Goal: Book appointment/travel/reservation

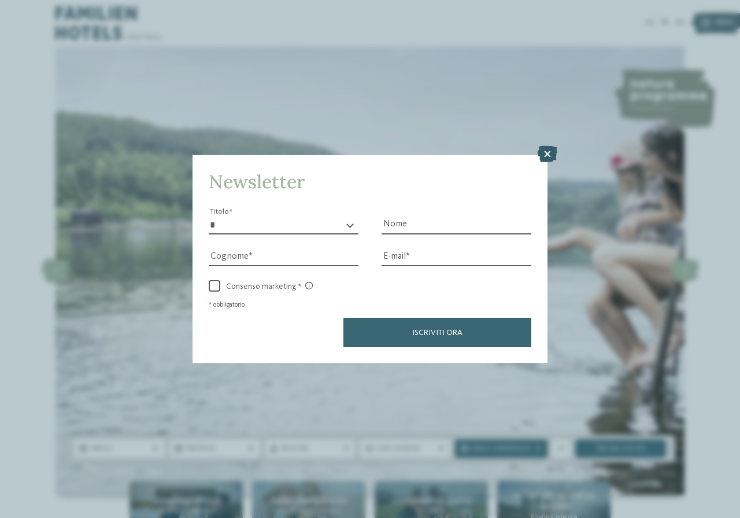
click at [540, 151] on icon at bounding box center [548, 154] width 20 height 16
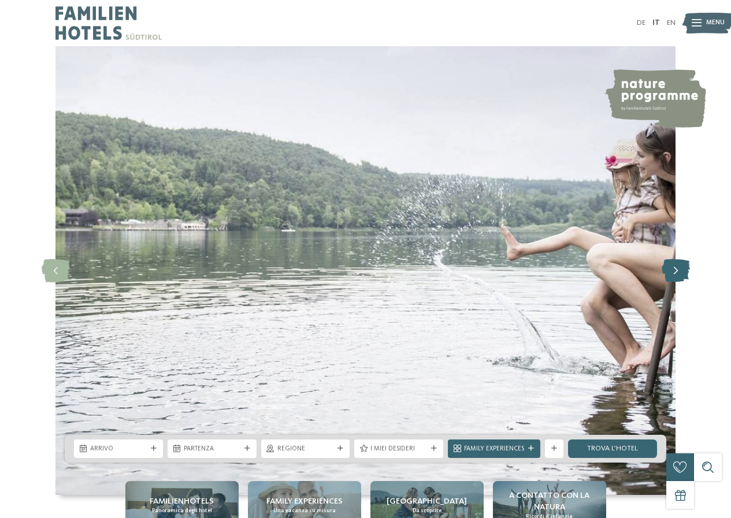
click at [670, 279] on icon at bounding box center [676, 271] width 28 height 23
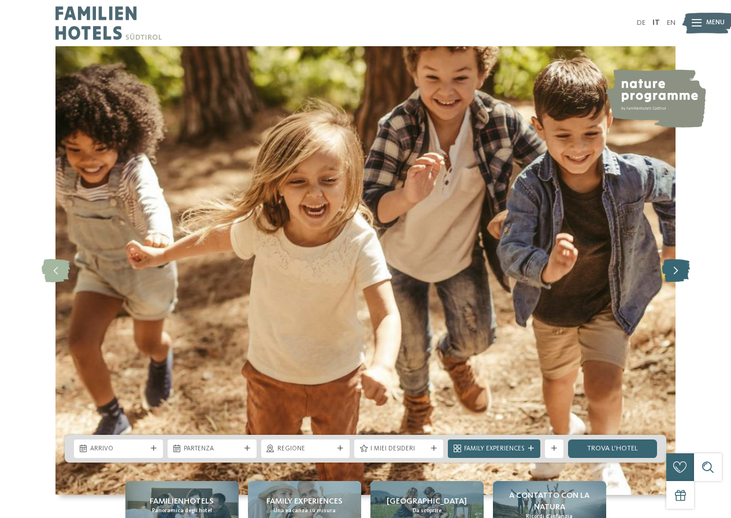
click at [672, 278] on icon at bounding box center [676, 271] width 28 height 23
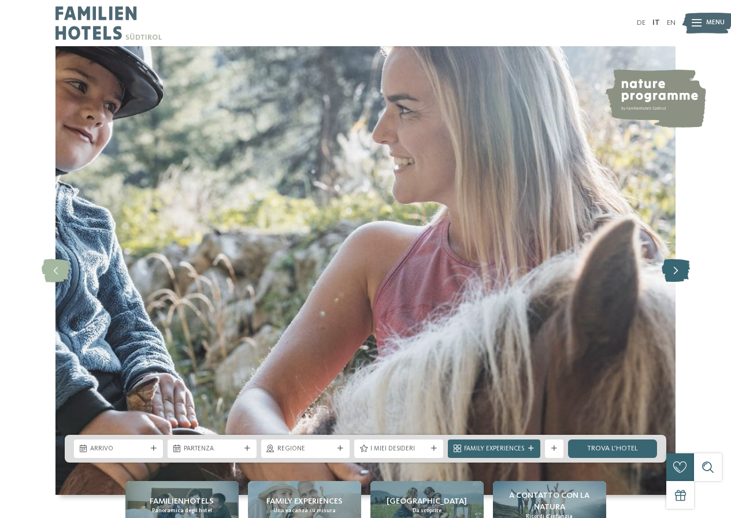
click at [672, 278] on icon at bounding box center [676, 271] width 28 height 23
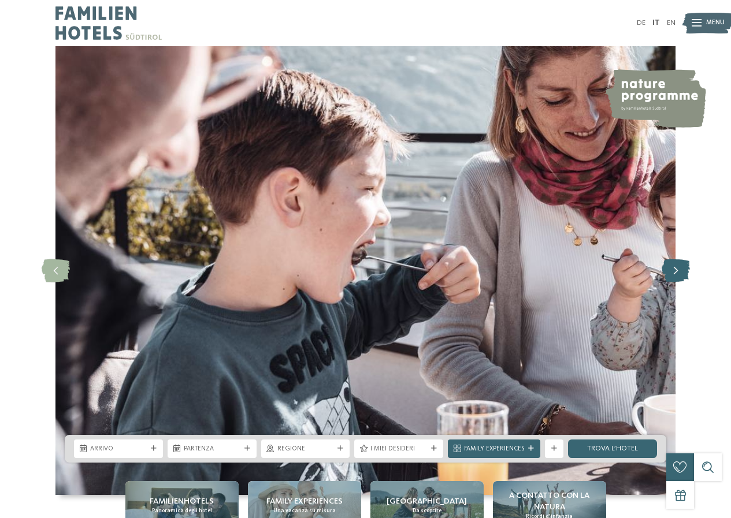
click at [672, 278] on icon at bounding box center [676, 271] width 28 height 23
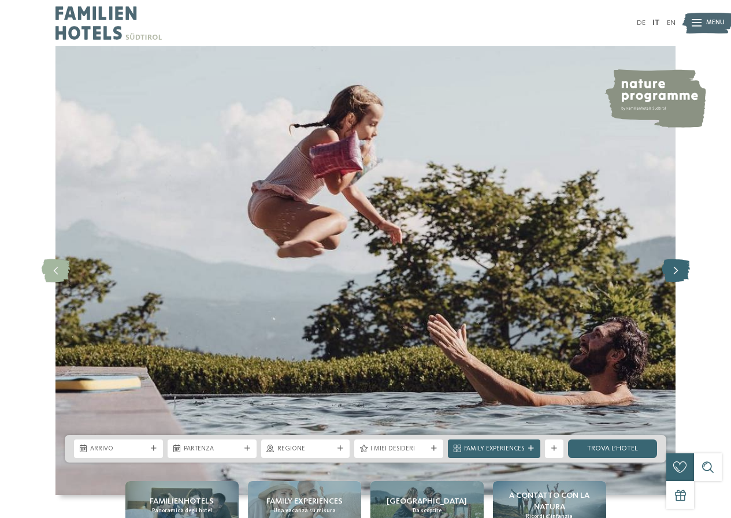
click at [672, 278] on icon at bounding box center [676, 271] width 28 height 23
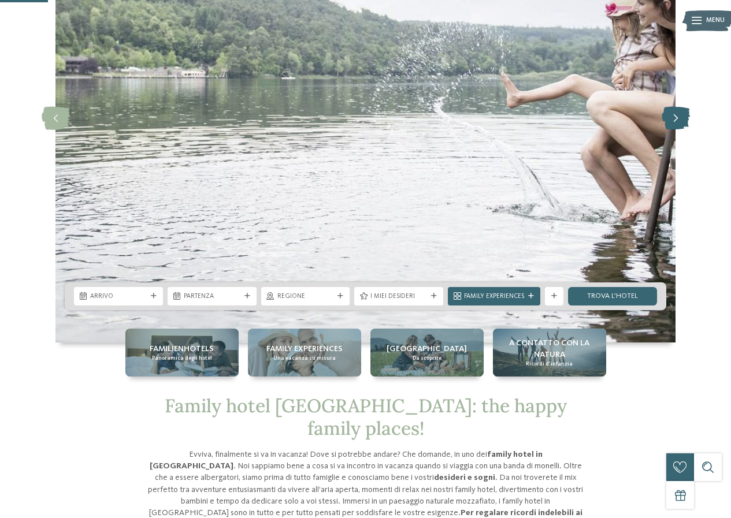
scroll to position [289, 0]
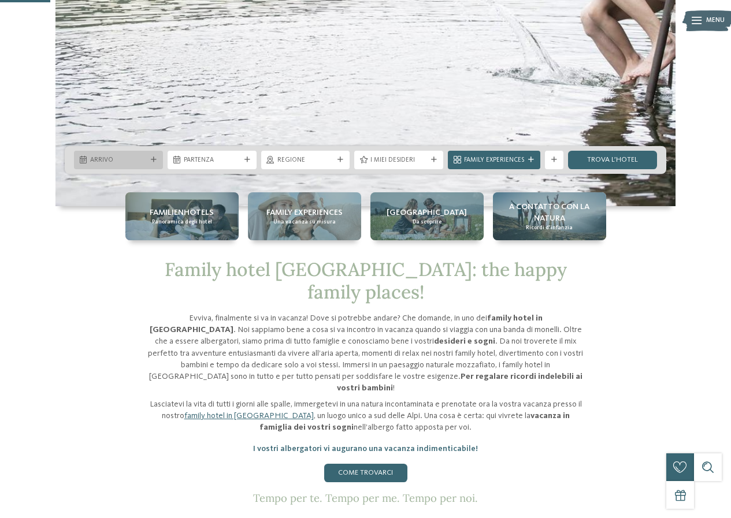
click at [132, 162] on span "Arrivo" at bounding box center [118, 160] width 57 height 9
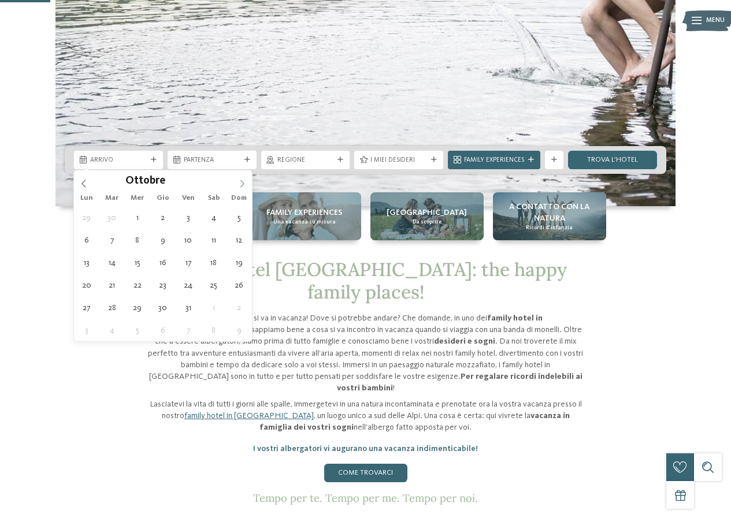
click at [243, 187] on icon at bounding box center [242, 184] width 8 height 8
type div "[DATE]"
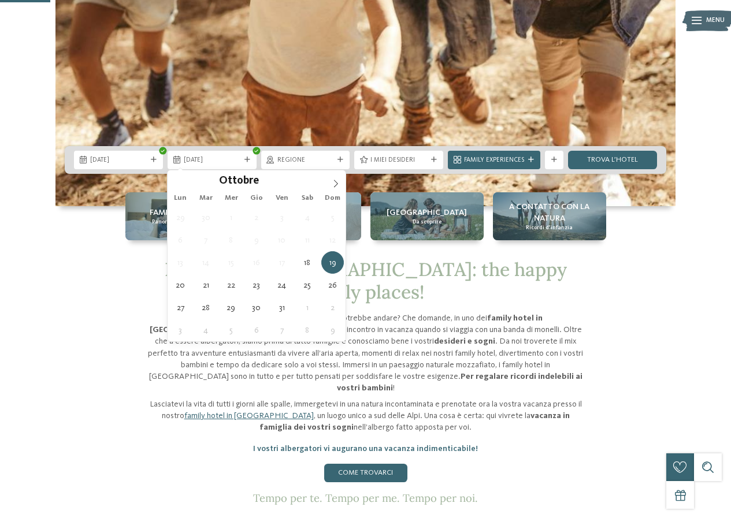
type div "[DATE]"
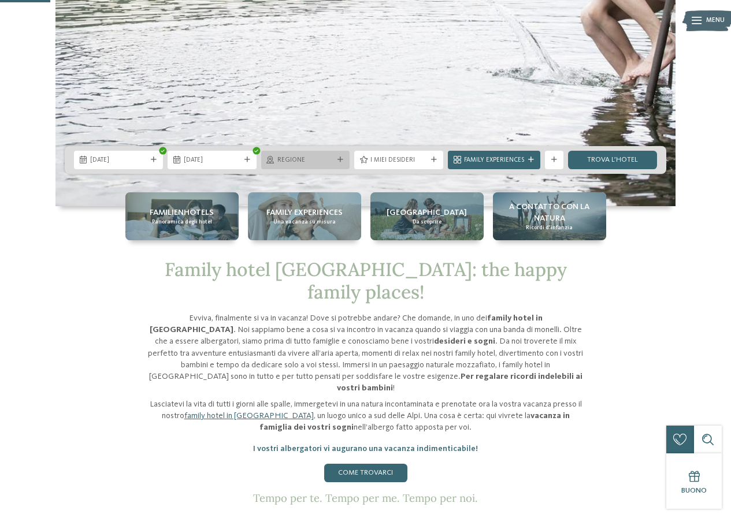
click at [310, 160] on span "Regione" at bounding box center [305, 160] width 57 height 9
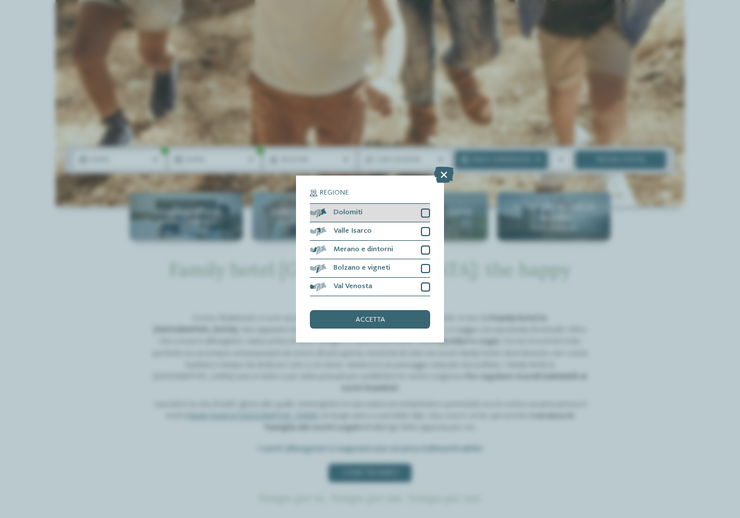
click at [422, 213] on div at bounding box center [425, 213] width 9 height 9
click at [421, 235] on div at bounding box center [425, 231] width 9 height 9
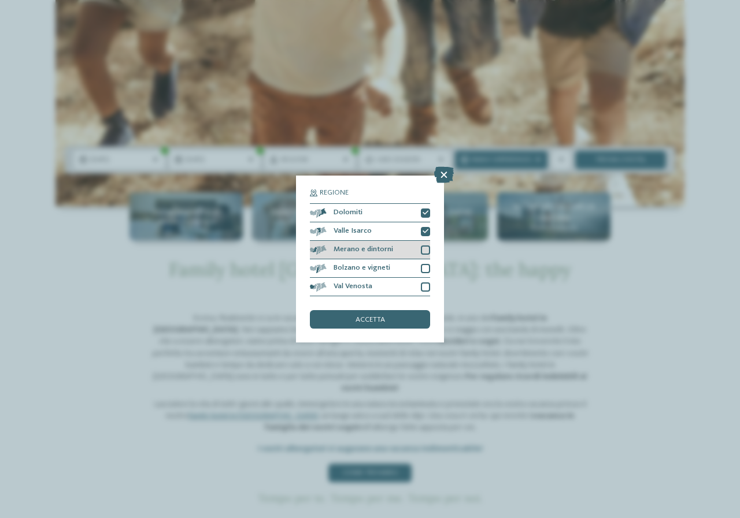
click at [421, 245] on div "Merano e dintorni" at bounding box center [370, 250] width 120 height 18
click at [430, 268] on div "Regione Dolomiti Valle Isarco" at bounding box center [370, 260] width 148 height 168
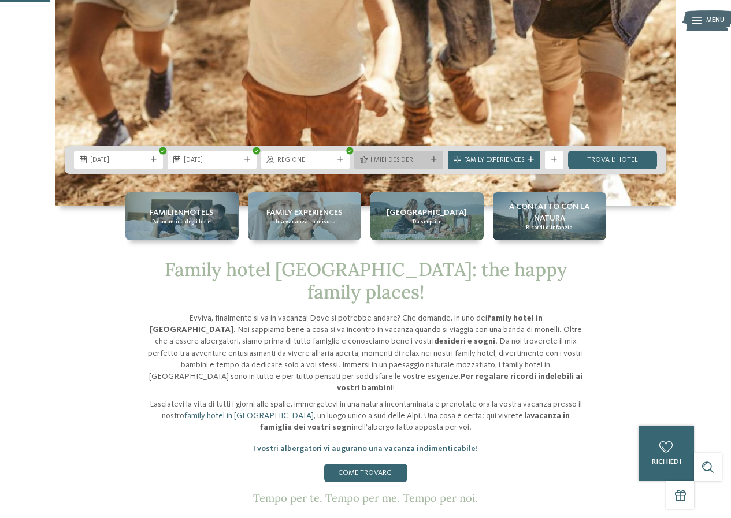
click at [431, 156] on div "I miei desideri" at bounding box center [398, 160] width 89 height 18
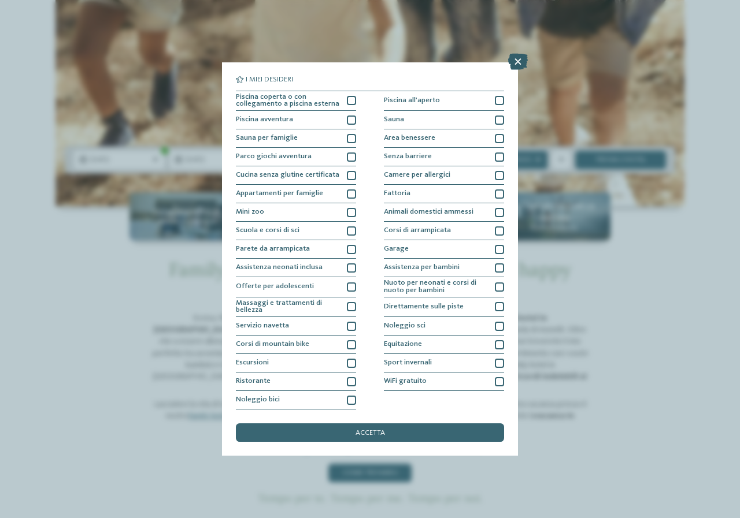
click at [523, 62] on icon at bounding box center [518, 62] width 20 height 16
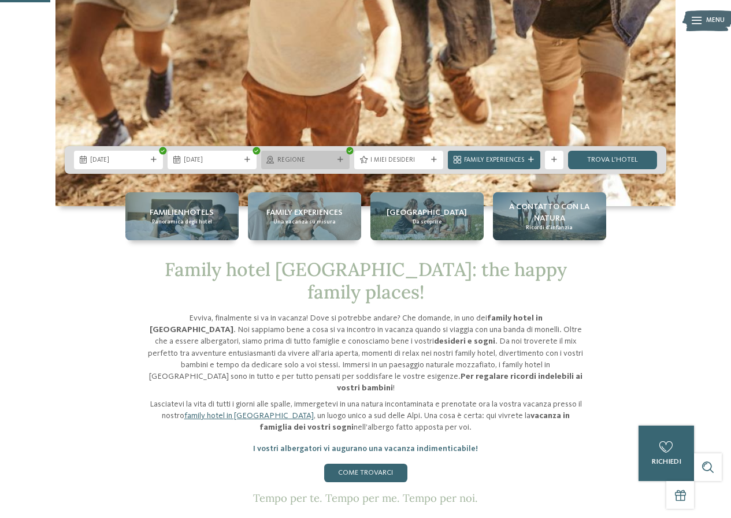
click at [327, 162] on span "Regione" at bounding box center [305, 160] width 57 height 9
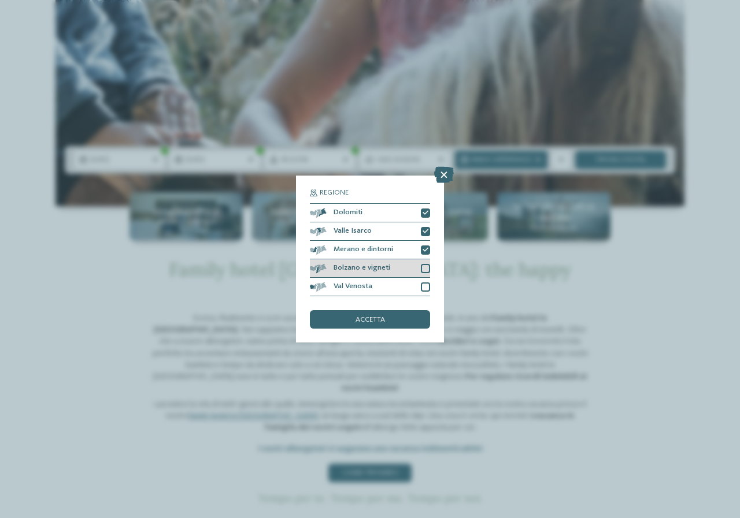
click at [427, 269] on div at bounding box center [425, 268] width 9 height 9
click at [423, 289] on div at bounding box center [425, 287] width 9 height 9
click at [413, 318] on div "accetta" at bounding box center [370, 319] width 120 height 18
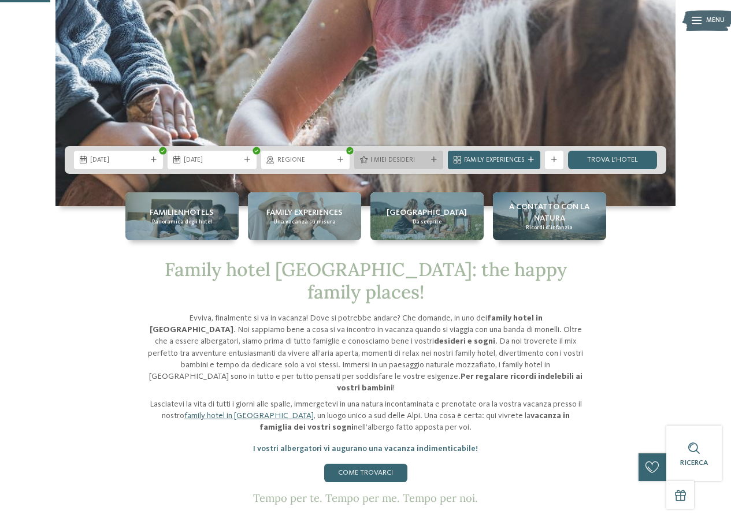
click at [394, 160] on span "I miei desideri" at bounding box center [399, 160] width 57 height 9
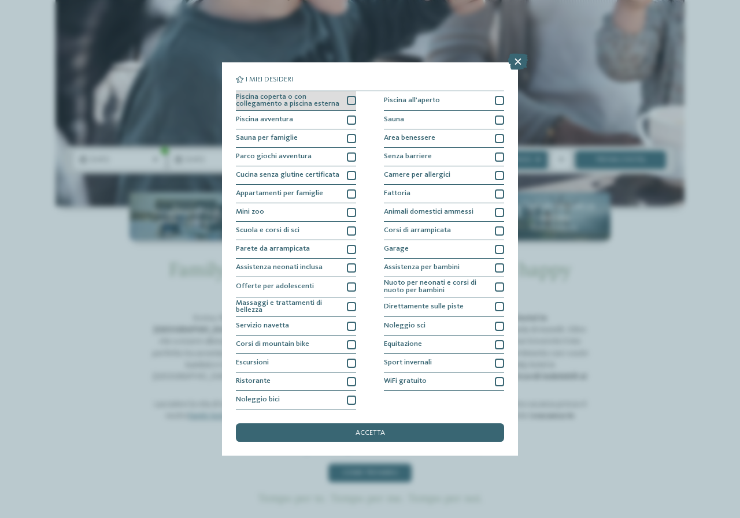
click at [346, 102] on div "Piscina coperta o con collegamento a piscina esterna" at bounding box center [296, 101] width 120 height 20
click at [353, 123] on div at bounding box center [351, 120] width 9 height 9
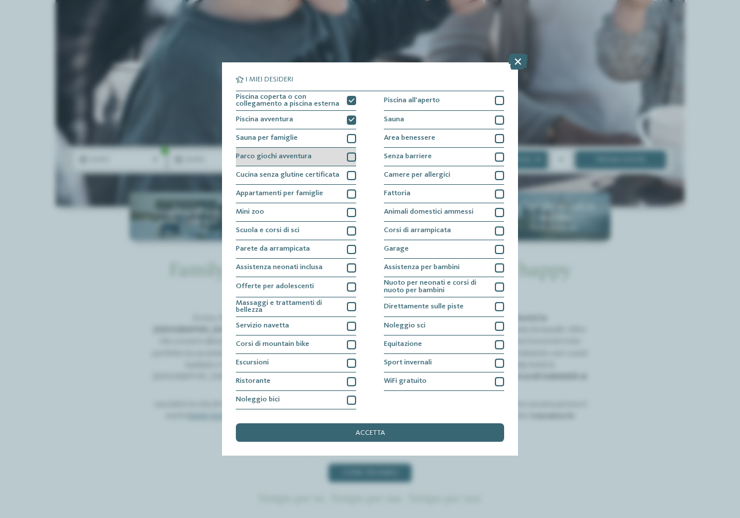
click at [347, 154] on div at bounding box center [351, 157] width 9 height 9
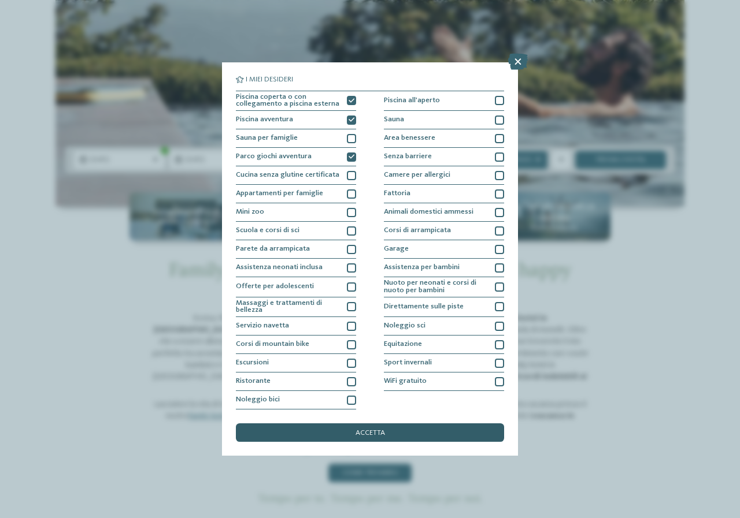
click at [348, 431] on div "accetta" at bounding box center [370, 433] width 268 height 18
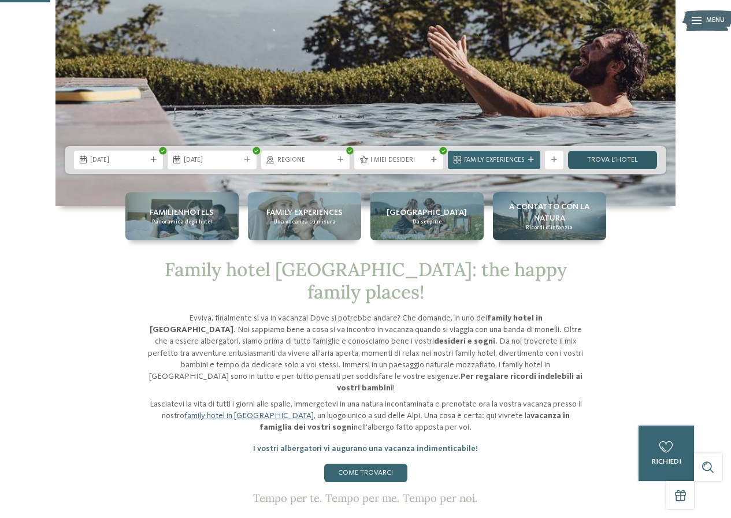
click at [592, 157] on link "trova l’hotel" at bounding box center [612, 160] width 89 height 18
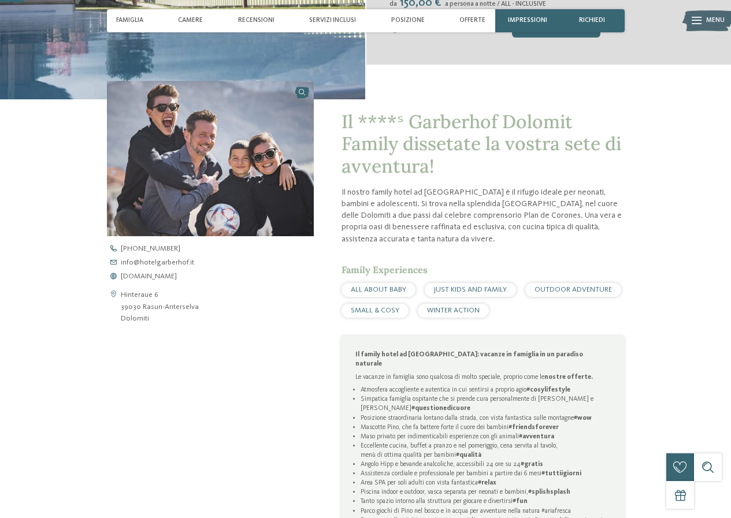
scroll to position [116, 0]
